Goal: Find specific page/section: Find specific page/section

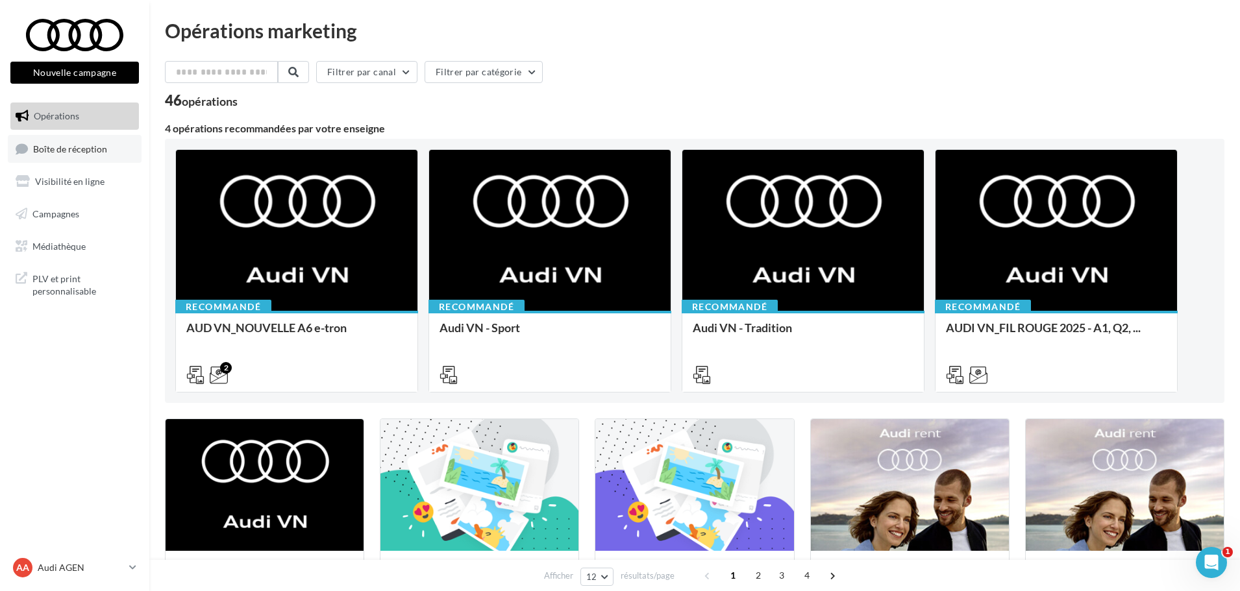
click at [73, 145] on span "Boîte de réception" at bounding box center [70, 148] width 74 height 11
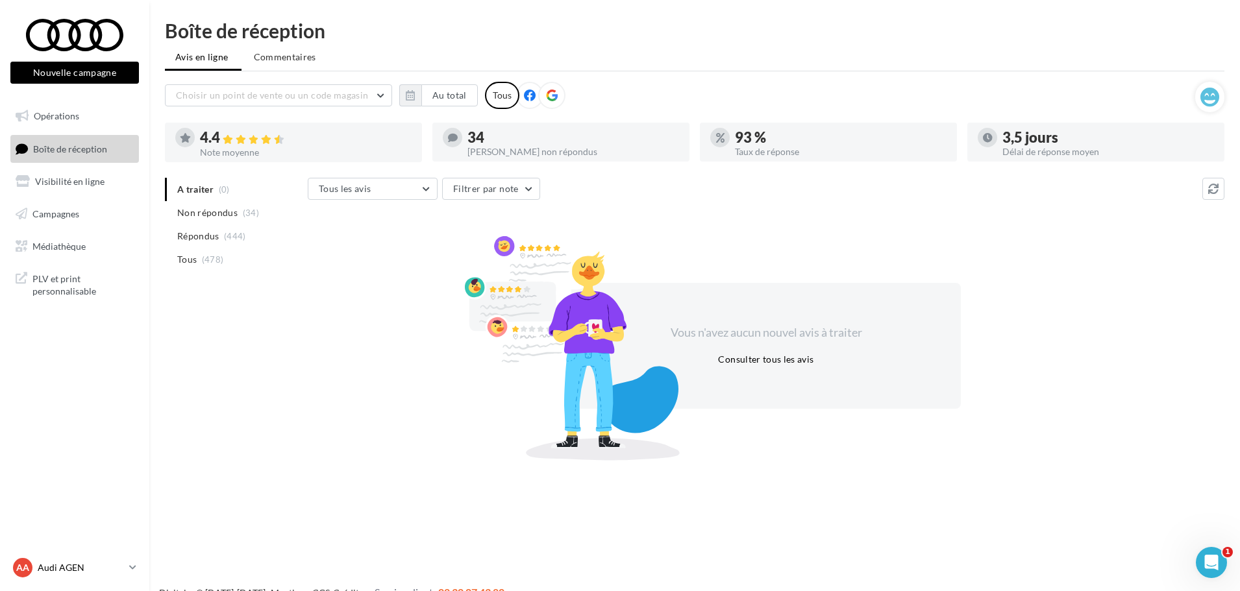
click at [128, 575] on link "AA Audi AGEN audi-agen-lab" at bounding box center [74, 568] width 128 height 25
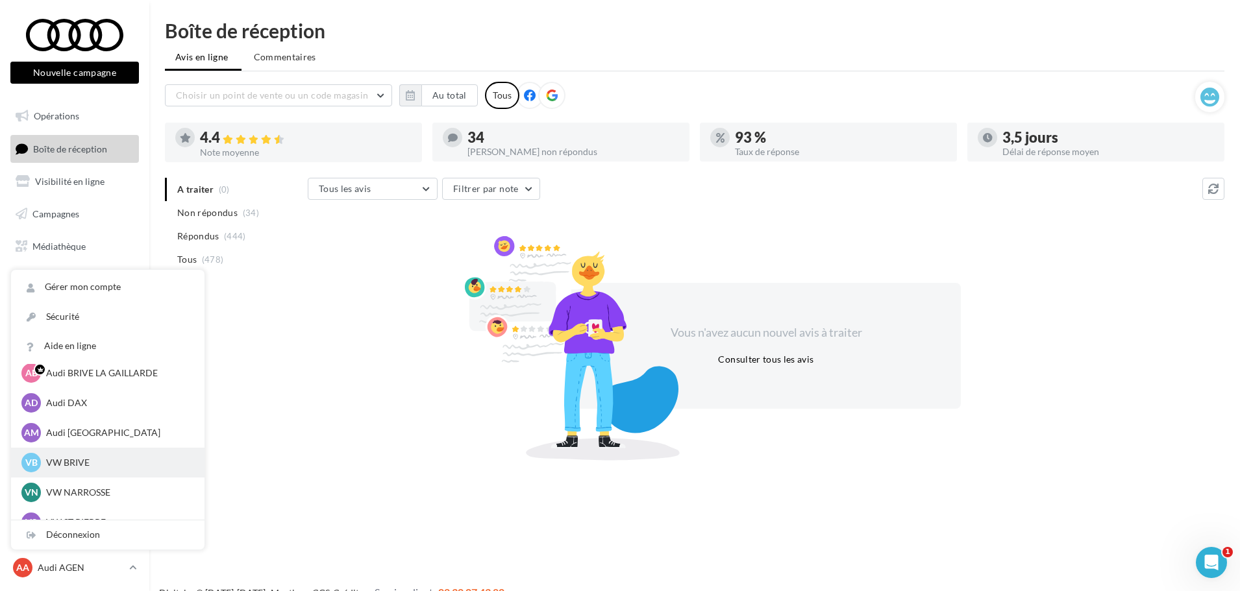
scroll to position [65, 0]
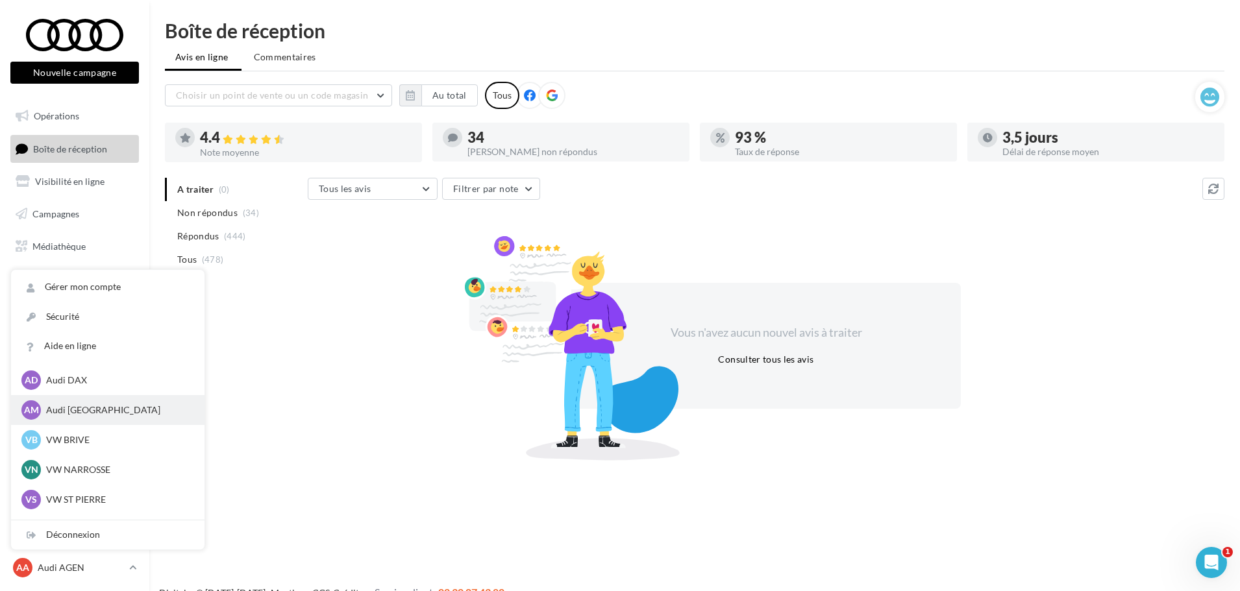
click at [103, 410] on p "Audi [GEOGRAPHIC_DATA]" at bounding box center [117, 410] width 143 height 13
